Goal: Use online tool/utility: Utilize a website feature to perform a specific function

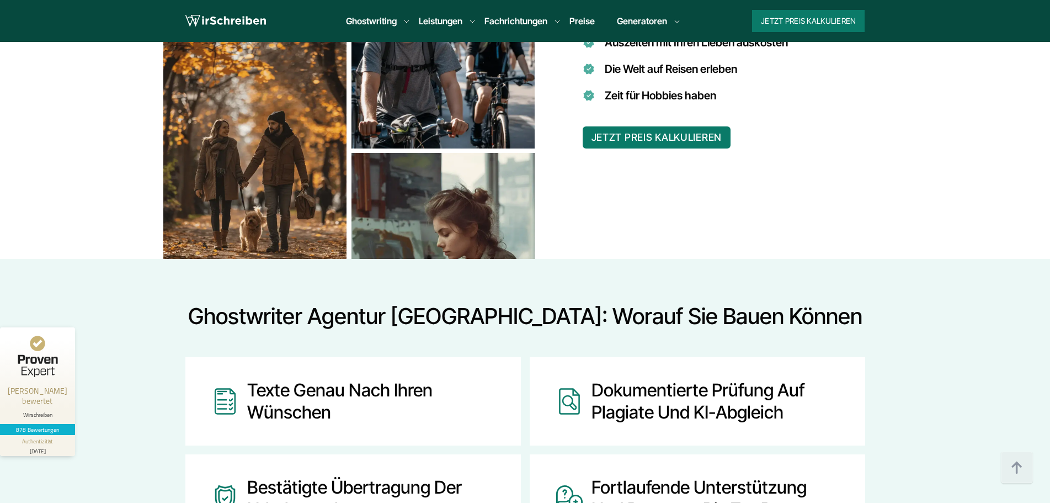
scroll to position [1049, 0]
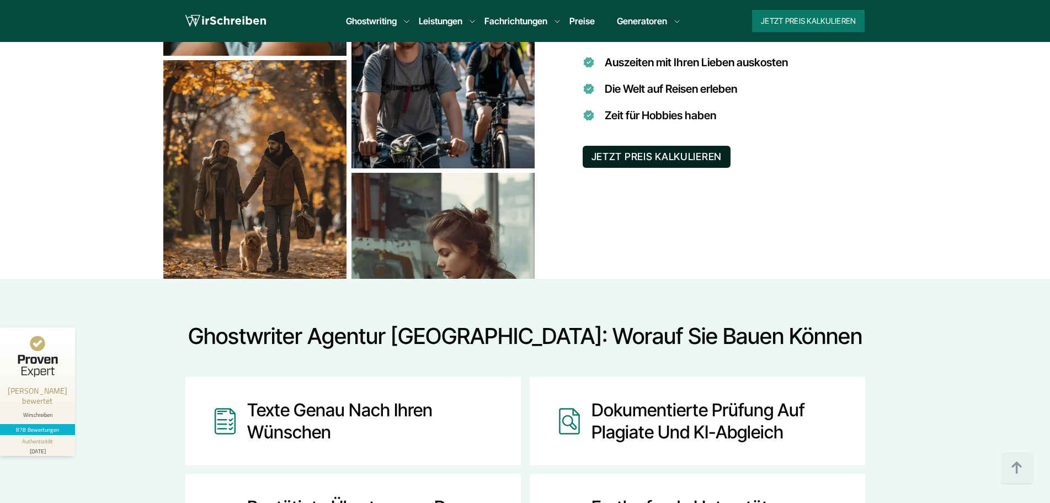
click at [685, 147] on button "JETZT PREIS KALKULIEREN" at bounding box center [657, 157] width 148 height 22
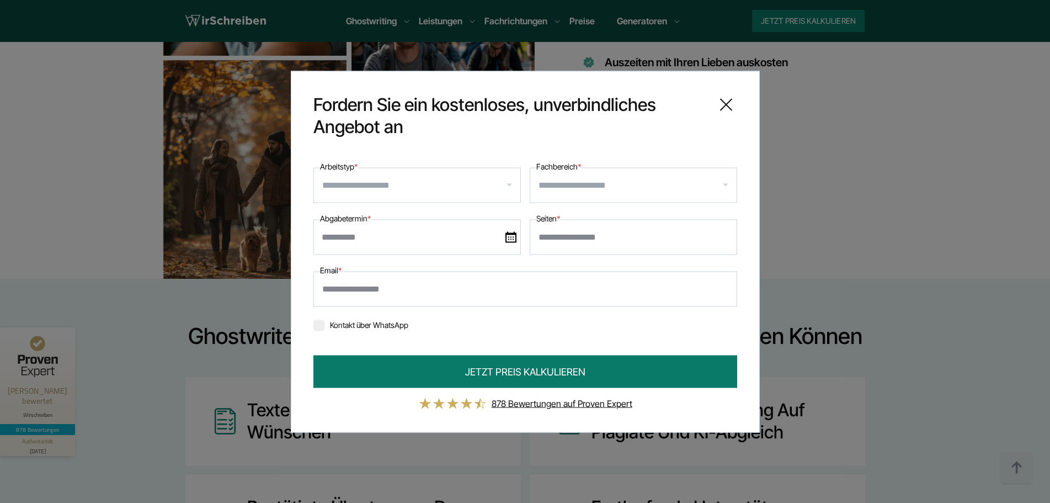
click at [503, 190] on input "Arbeitstyp *" at bounding box center [421, 185] width 198 height 18
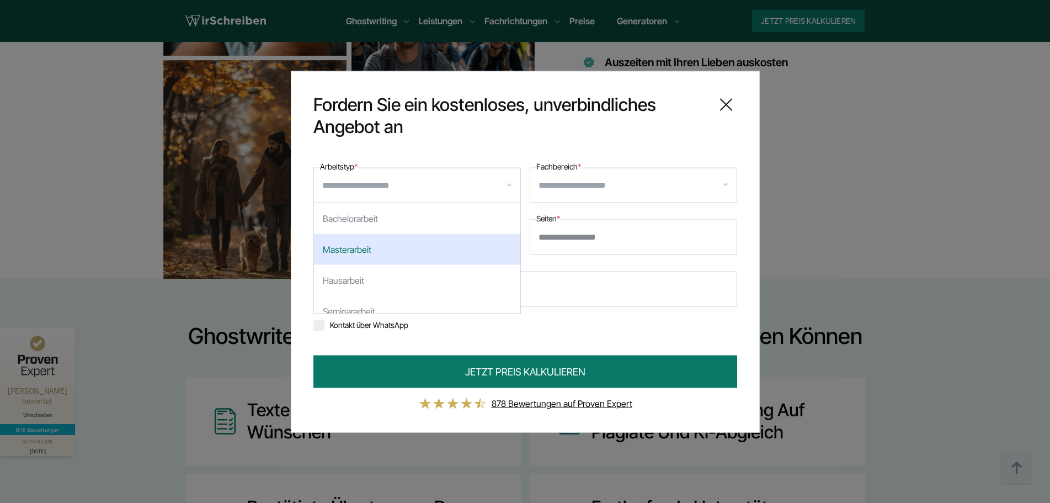
click at [396, 249] on div "Masterarbeit" at bounding box center [417, 248] width 206 height 31
select select "**"
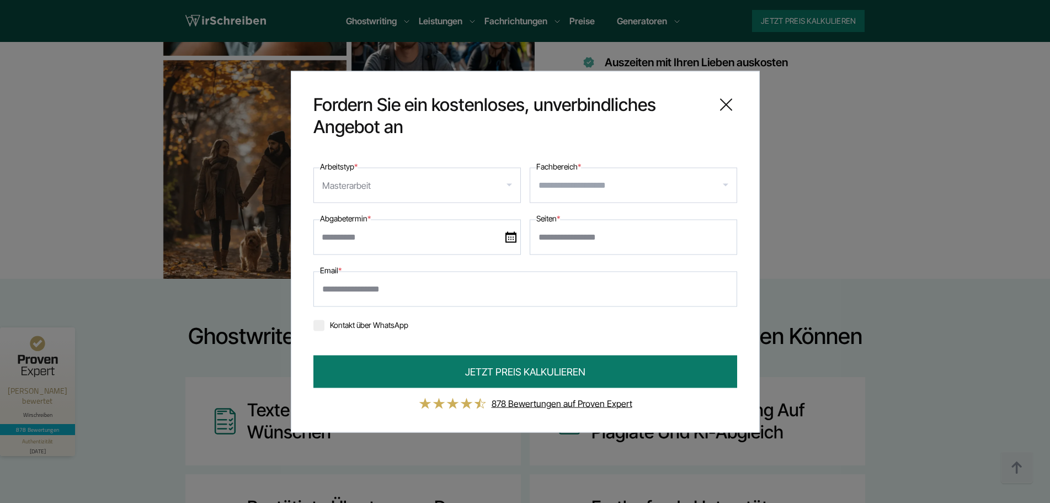
click at [603, 194] on div at bounding box center [633, 184] width 207 height 35
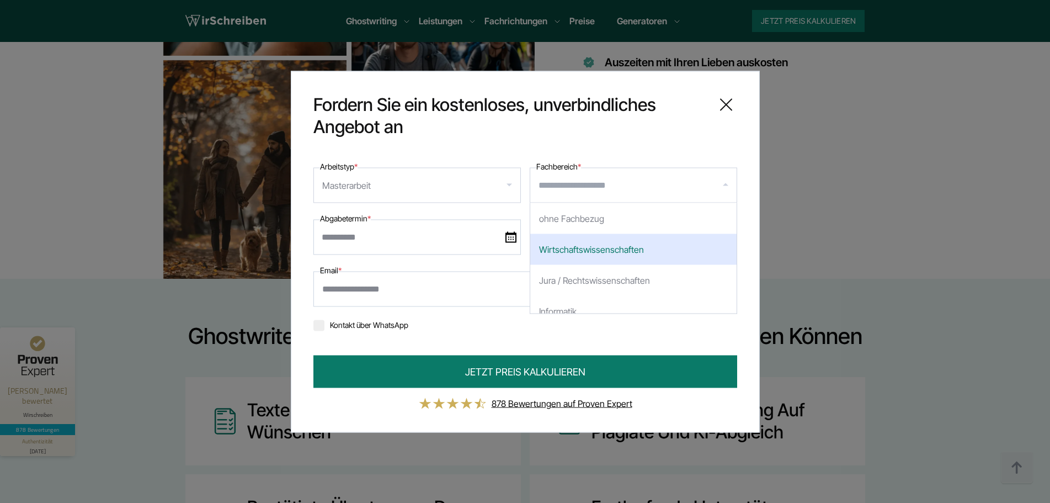
click at [598, 248] on div "Wirtschaftswissenschaften" at bounding box center [633, 248] width 206 height 31
select select "*"
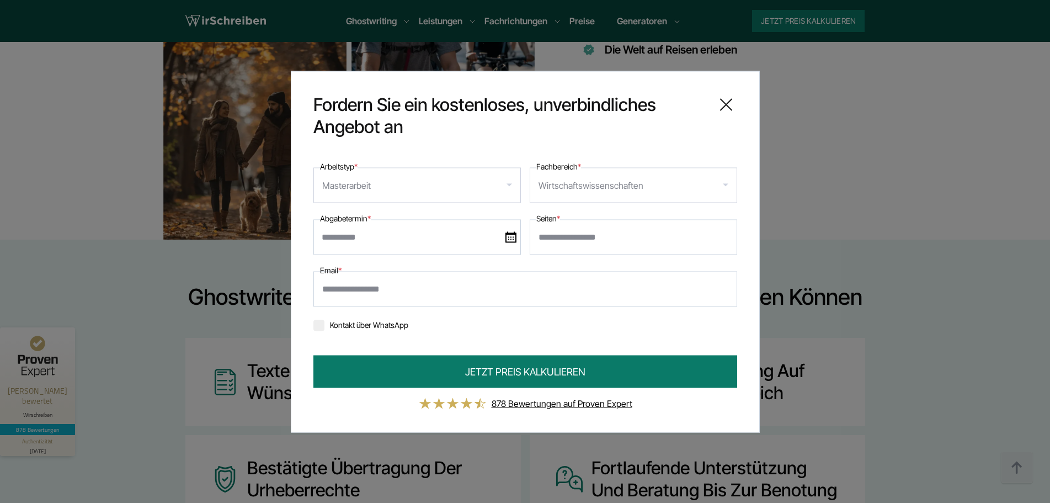
scroll to position [1159, 0]
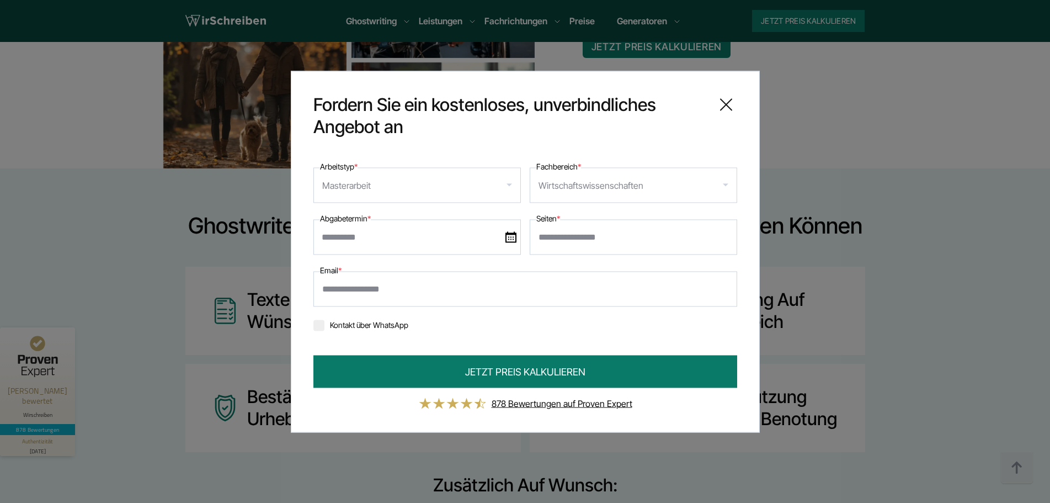
click at [722, 103] on icon at bounding box center [726, 104] width 22 height 22
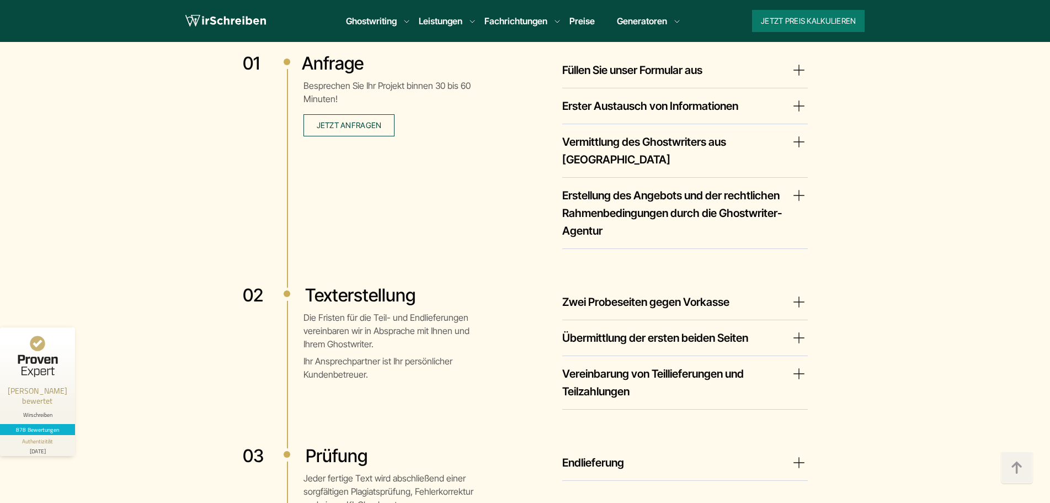
scroll to position [2152, 0]
